Goal: Find specific page/section: Find specific page/section

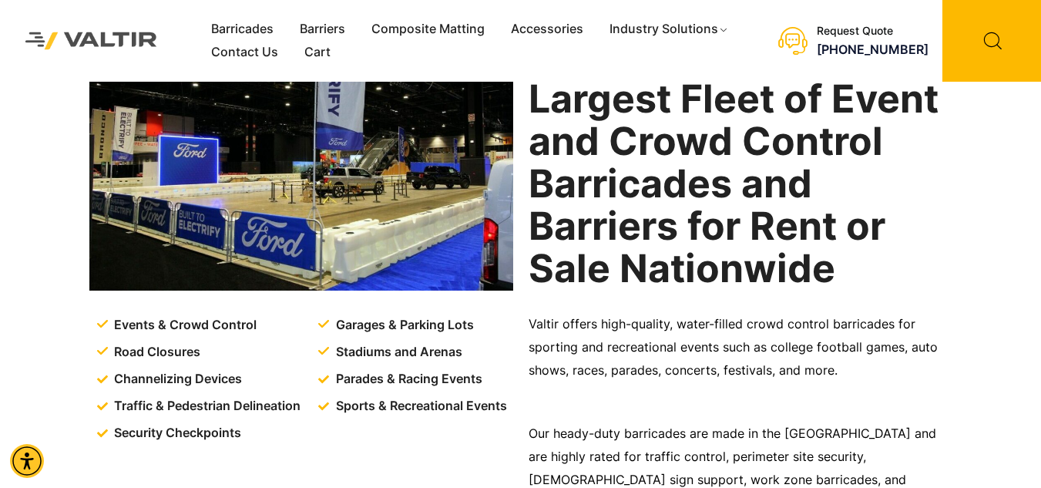
scroll to position [103, 0]
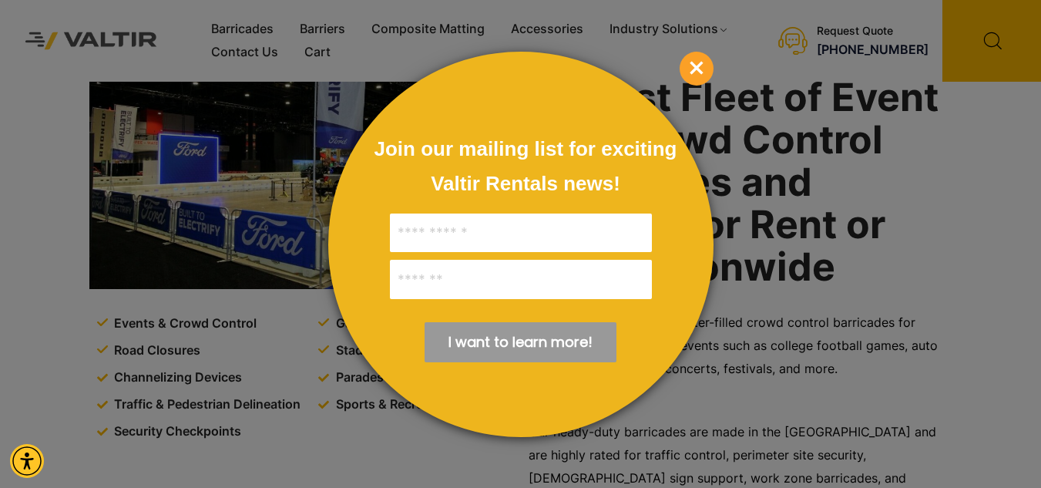
click at [708, 68] on span "×" at bounding box center [696, 69] width 34 height 34
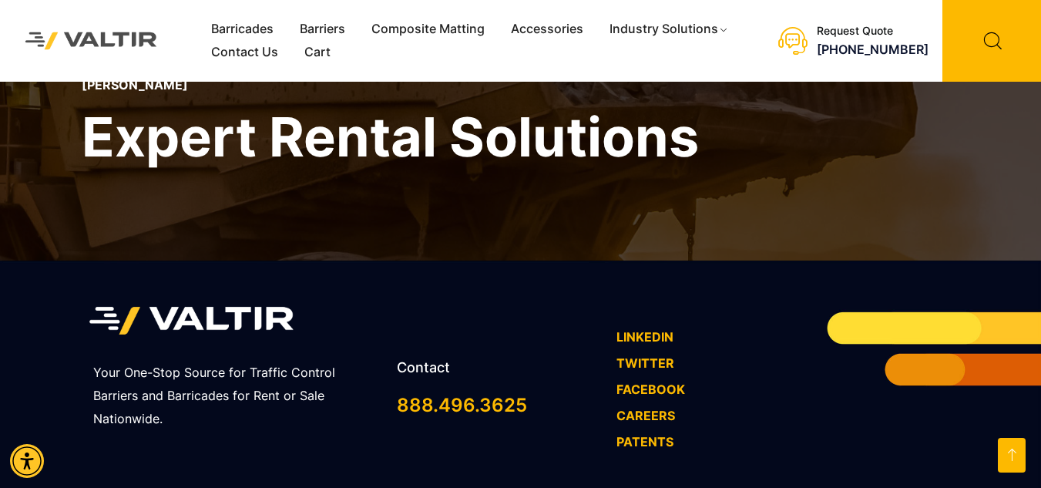
scroll to position [2862, 0]
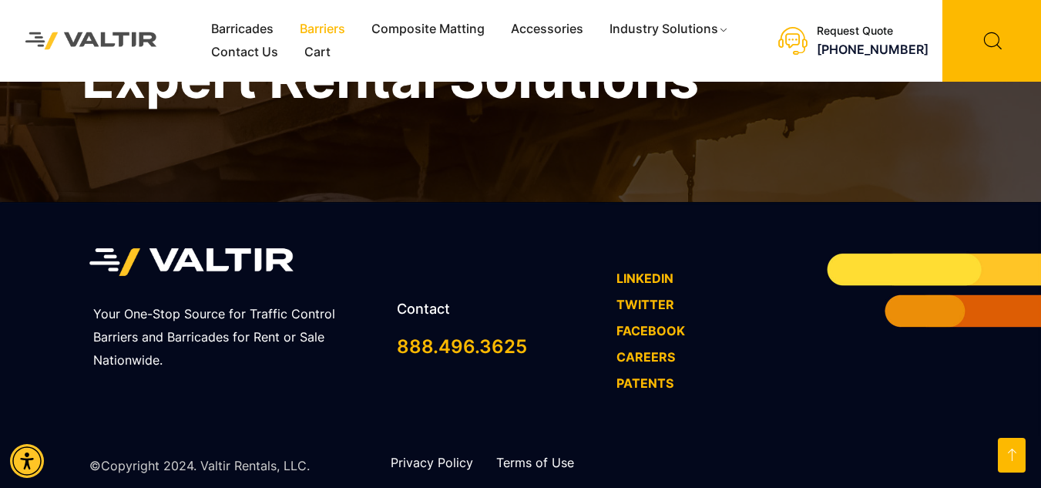
click at [325, 25] on link "Barriers" at bounding box center [323, 29] width 72 height 23
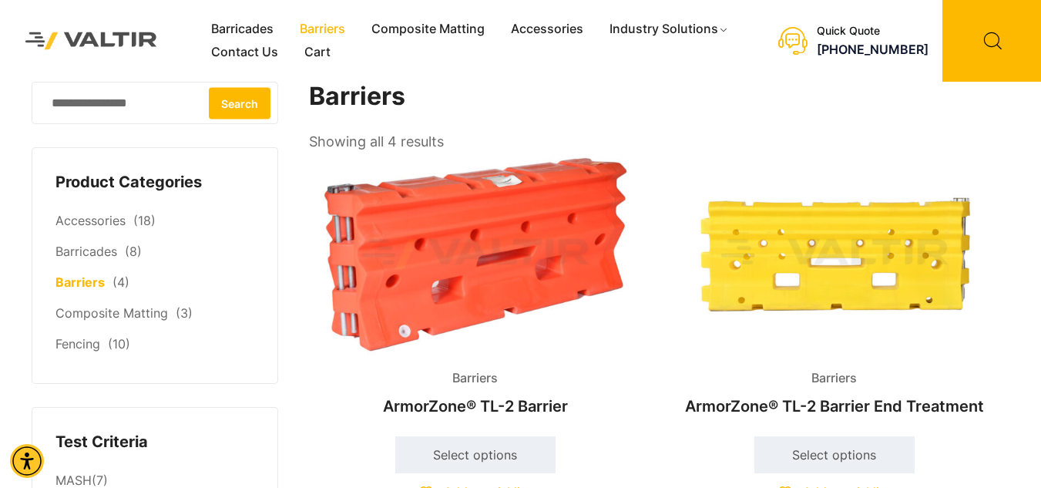
click at [254, 26] on link "Barricades" at bounding box center [242, 29] width 89 height 23
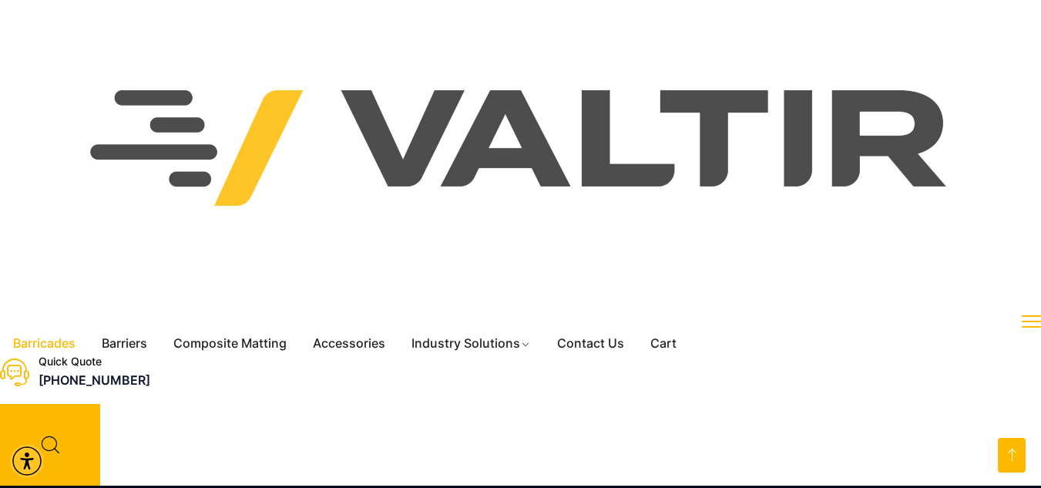
scroll to position [1800, 0]
